Goal: Task Accomplishment & Management: Manage account settings

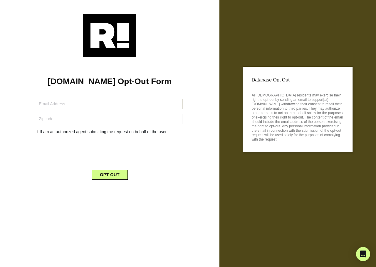
type input "[EMAIL_ADDRESS][DOMAIN_NAME]"
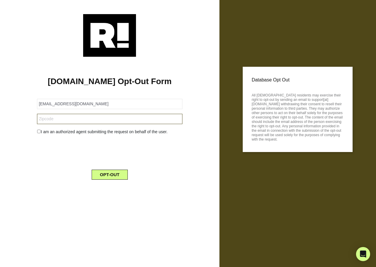
type input "77449"
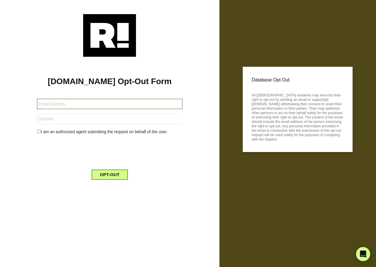
type input "[EMAIL_ADDRESS][DOMAIN_NAME]"
type input "78245"
type input "[EMAIL_ADDRESS][DOMAIN_NAME]"
type input "27379"
